Goal: Task Accomplishment & Management: Complete application form

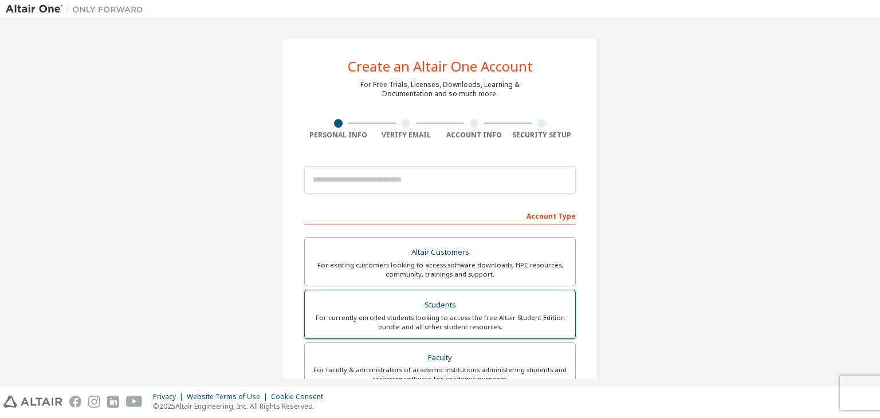
scroll to position [95, 0]
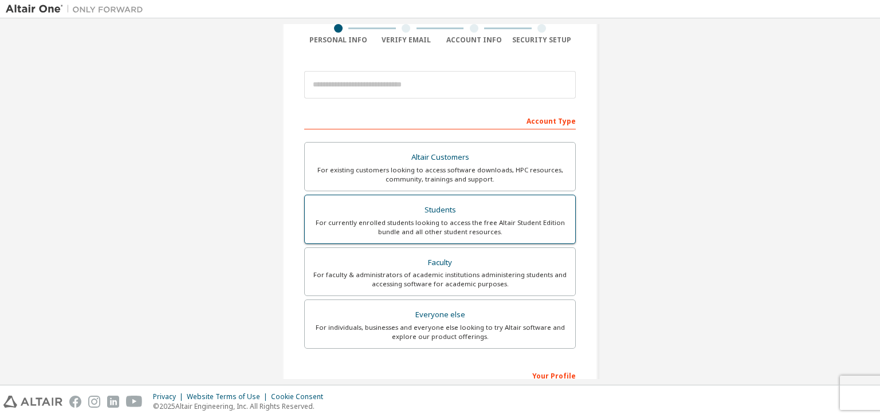
click at [502, 218] on div "For currently enrolled students looking to access the free Altair Student Editi…" at bounding box center [439, 227] width 257 height 18
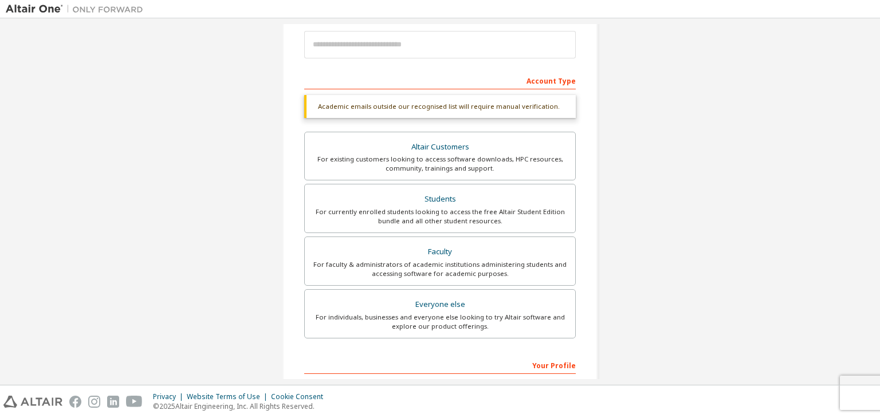
scroll to position [279, 0]
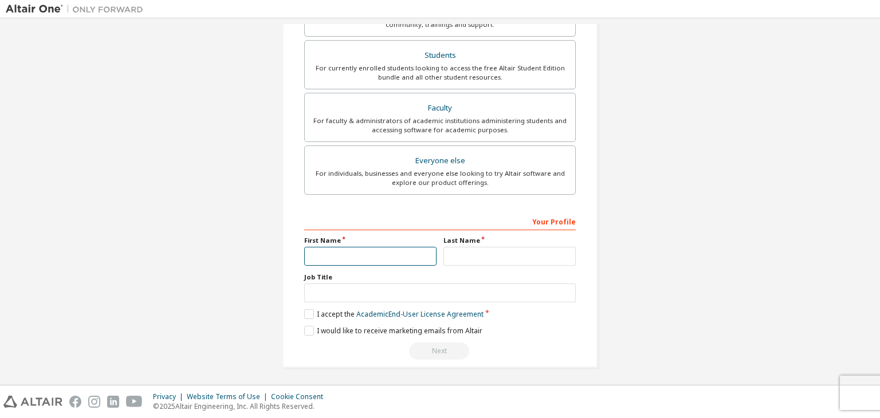
click at [403, 262] on input "text" at bounding box center [370, 256] width 132 height 19
click at [350, 257] on input "text" at bounding box center [370, 256] width 132 height 19
type input "*"
type input "*******"
type input "****"
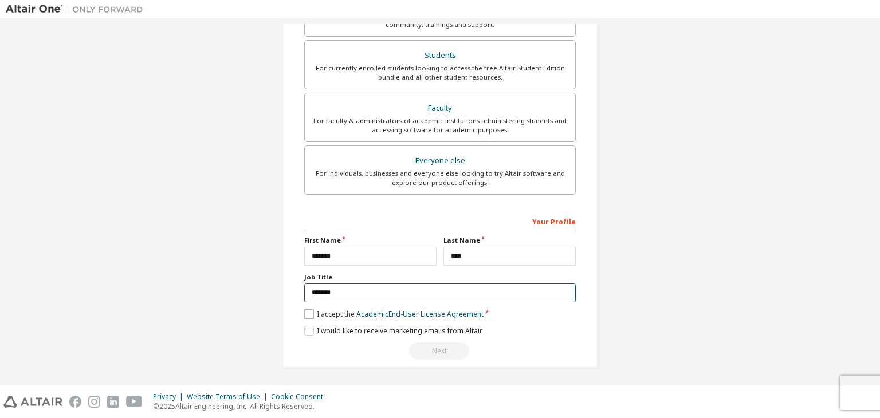
type input "*******"
click at [309, 312] on label "I accept the Academic End-User License Agreement" at bounding box center [393, 314] width 179 height 10
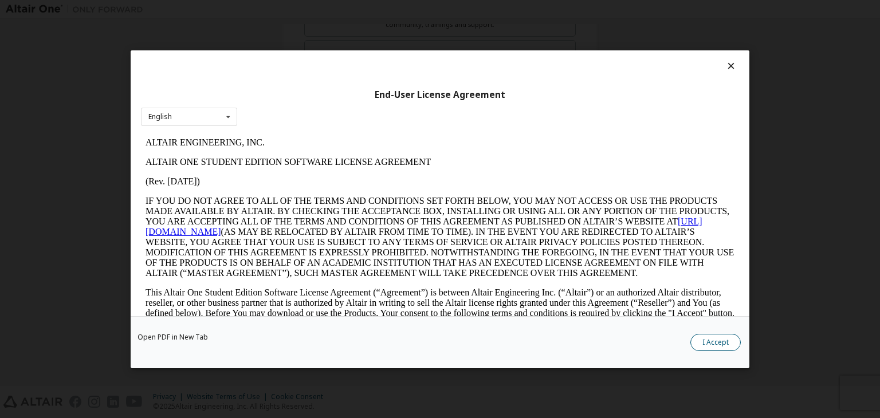
scroll to position [0, 0]
click at [705, 341] on button "I Accept" at bounding box center [715, 342] width 50 height 17
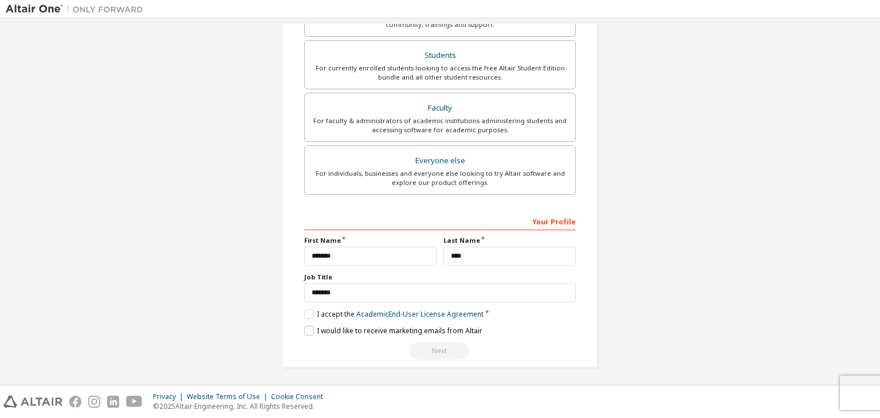
click at [304, 329] on label "I would like to receive marketing emails from Altair" at bounding box center [393, 331] width 178 height 10
click at [441, 350] on div "Next" at bounding box center [439, 350] width 271 height 17
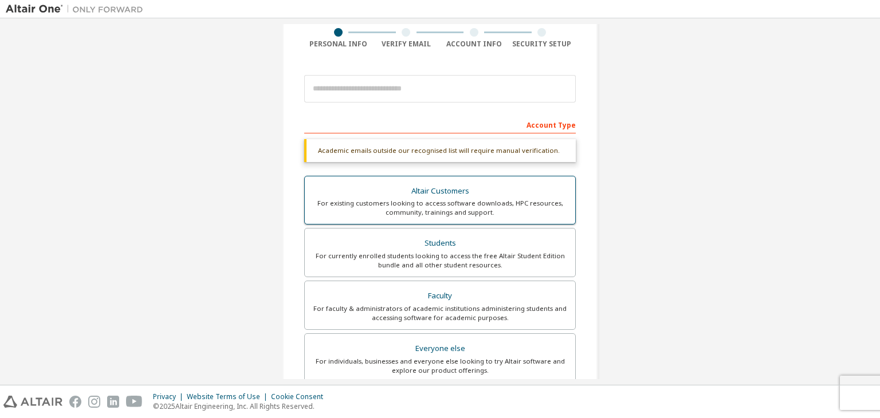
scroll to position [88, 0]
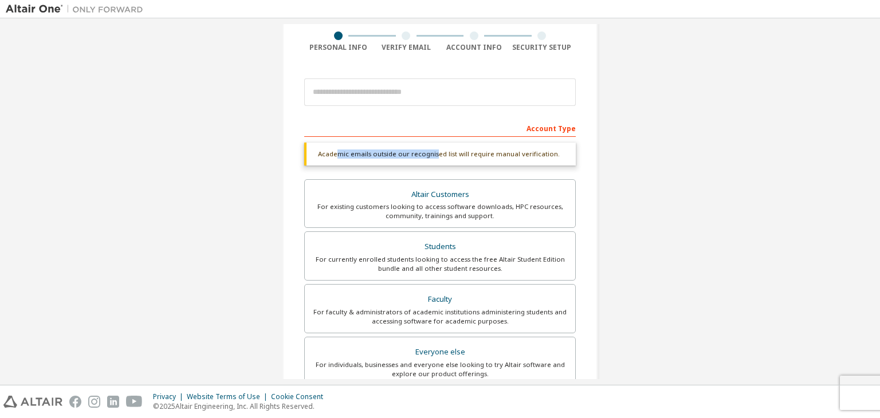
drag, startPoint x: 334, startPoint y: 152, endPoint x: 444, endPoint y: 159, distance: 109.5
click at [437, 158] on div "Academic emails outside our recognised list will require manual verification." at bounding box center [439, 154] width 271 height 23
click at [444, 159] on div "Academic emails outside our recognised list will require manual verification." at bounding box center [439, 154] width 271 height 23
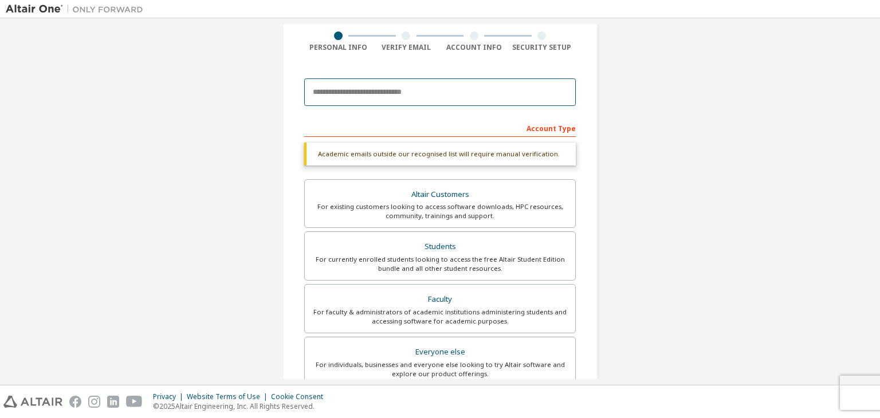
click at [397, 92] on input "email" at bounding box center [439, 91] width 271 height 27
type input "**********"
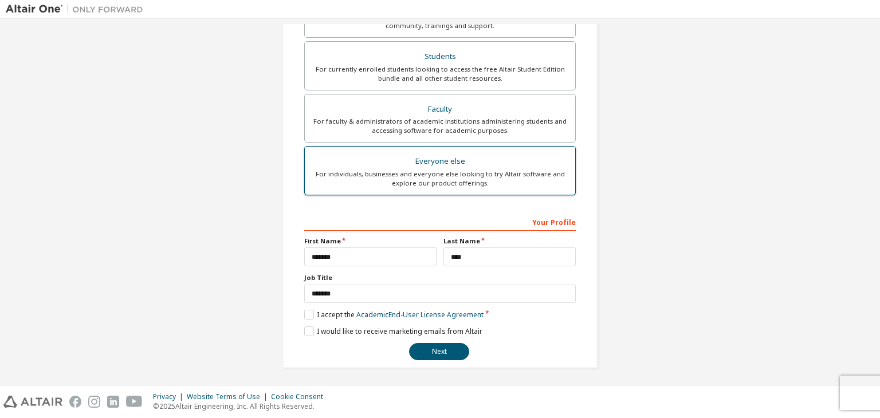
scroll to position [249, 0]
click at [435, 356] on button "Next" at bounding box center [439, 350] width 60 height 17
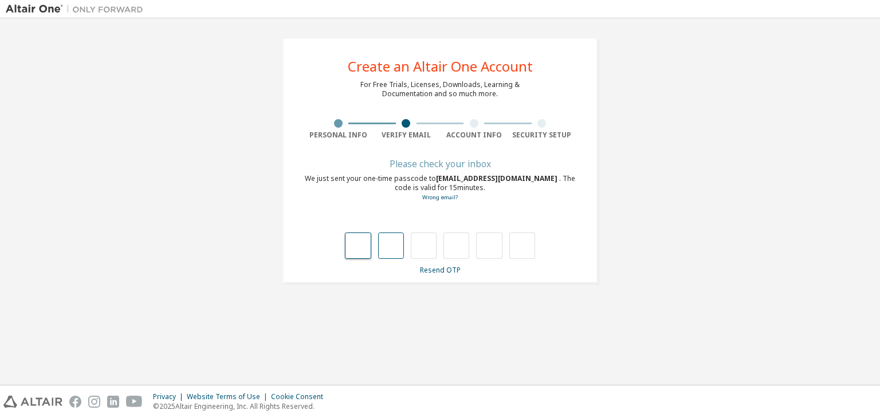
type input "*"
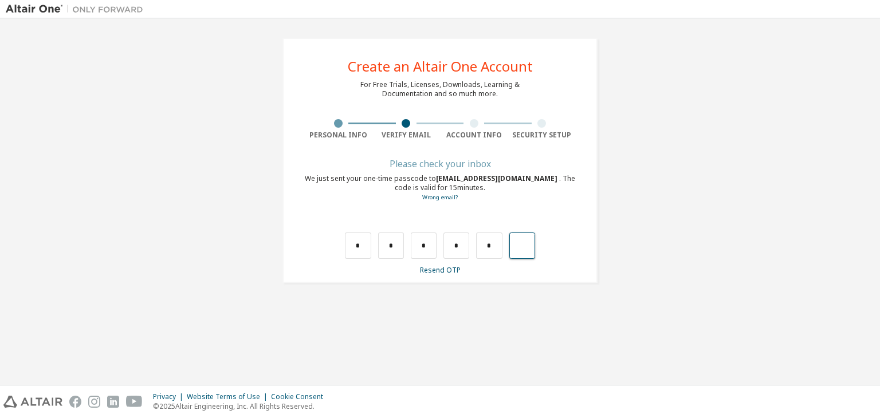
type input "*"
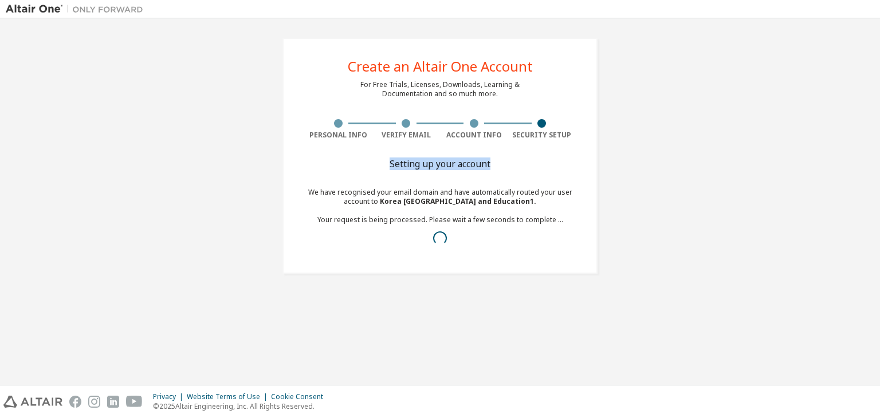
drag, startPoint x: 416, startPoint y: 164, endPoint x: 502, endPoint y: 163, distance: 85.3
click at [499, 163] on div "Setting up your account" at bounding box center [439, 163] width 271 height 7
click at [502, 163] on div "Setting up your account" at bounding box center [439, 163] width 271 height 7
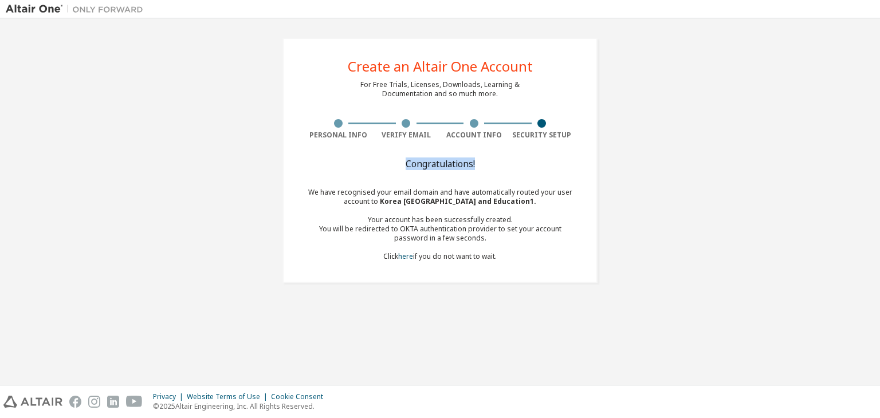
drag, startPoint x: 404, startPoint y: 165, endPoint x: 495, endPoint y: 164, distance: 91.0
click at [490, 164] on div "Congratulations!" at bounding box center [439, 163] width 271 height 7
click at [495, 164] on div "Congratulations!" at bounding box center [439, 163] width 271 height 7
drag, startPoint x: 370, startPoint y: 203, endPoint x: 566, endPoint y: 201, distance: 195.3
click at [566, 201] on div "We have recognised your email domain and have automatically routed your user ac…" at bounding box center [439, 224] width 271 height 73
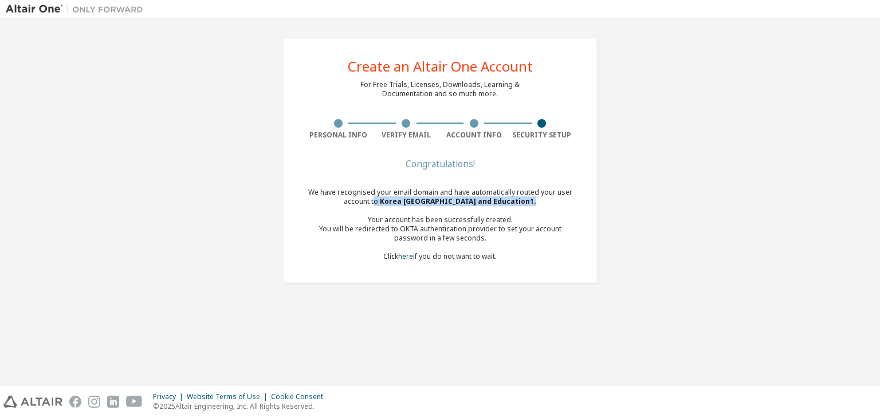
click at [566, 200] on div "We have recognised your email domain and have automatically routed your user ac…" at bounding box center [439, 224] width 271 height 73
drag, startPoint x: 388, startPoint y: 223, endPoint x: 490, endPoint y: 219, distance: 102.6
click at [490, 219] on div "Your account has been successfully created." at bounding box center [439, 219] width 271 height 9
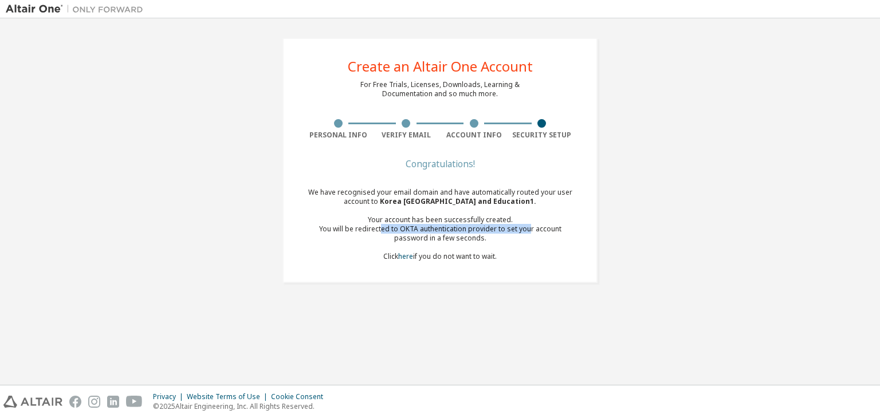
drag, startPoint x: 369, startPoint y: 231, endPoint x: 513, endPoint y: 234, distance: 143.8
click at [515, 232] on div "You will be redirected to OKTA authentication provider to set your account pass…" at bounding box center [439, 233] width 271 height 18
drag, startPoint x: 417, startPoint y: 238, endPoint x: 448, endPoint y: 239, distance: 31.5
click at [448, 238] on div "You will be redirected to OKTA authentication provider to set your account pass…" at bounding box center [439, 233] width 271 height 18
drag, startPoint x: 435, startPoint y: 257, endPoint x: 491, endPoint y: 257, distance: 56.1
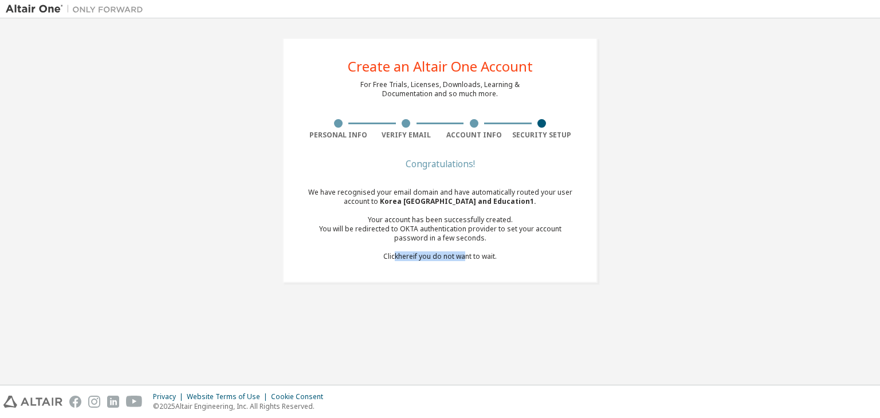
click at [481, 257] on div "We have recognised your email domain and have automatically routed your user ac…" at bounding box center [439, 224] width 271 height 73
click at [490, 257] on div "We have recognised your email domain and have automatically routed your user ac…" at bounding box center [439, 224] width 271 height 73
click at [404, 257] on link "here" at bounding box center [405, 256] width 15 height 10
